Goal: Check status: Check status

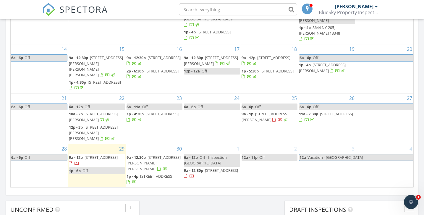
scroll to position [356, 0]
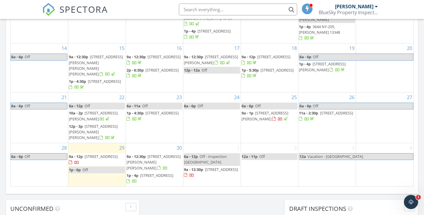
click at [100, 154] on span "560 East St, Cassville 13318" at bounding box center [101, 156] width 33 height 5
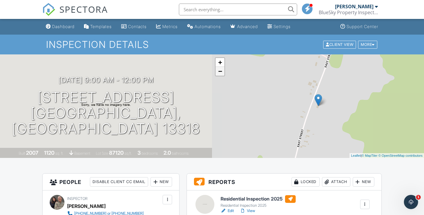
click at [219, 72] on link "−" at bounding box center [220, 71] width 9 height 9
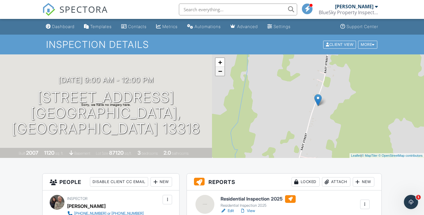
click at [219, 72] on link "−" at bounding box center [220, 71] width 9 height 9
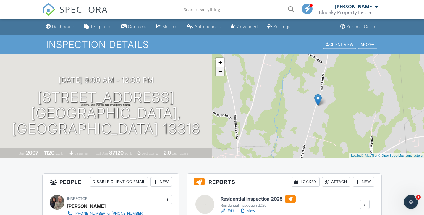
click at [219, 72] on link "−" at bounding box center [220, 71] width 9 height 9
